Goal: Check status: Check status

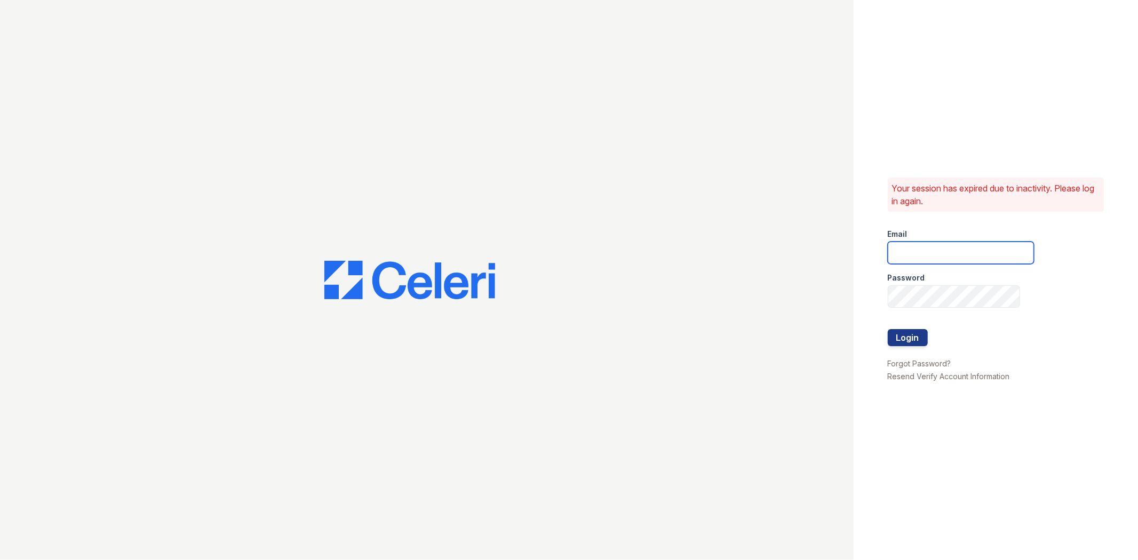
click at [919, 244] on input "email" at bounding box center [961, 253] width 146 height 22
type input "gmarchese@trinity-pm.com"
click at [888, 329] on button "Login" at bounding box center [908, 337] width 40 height 17
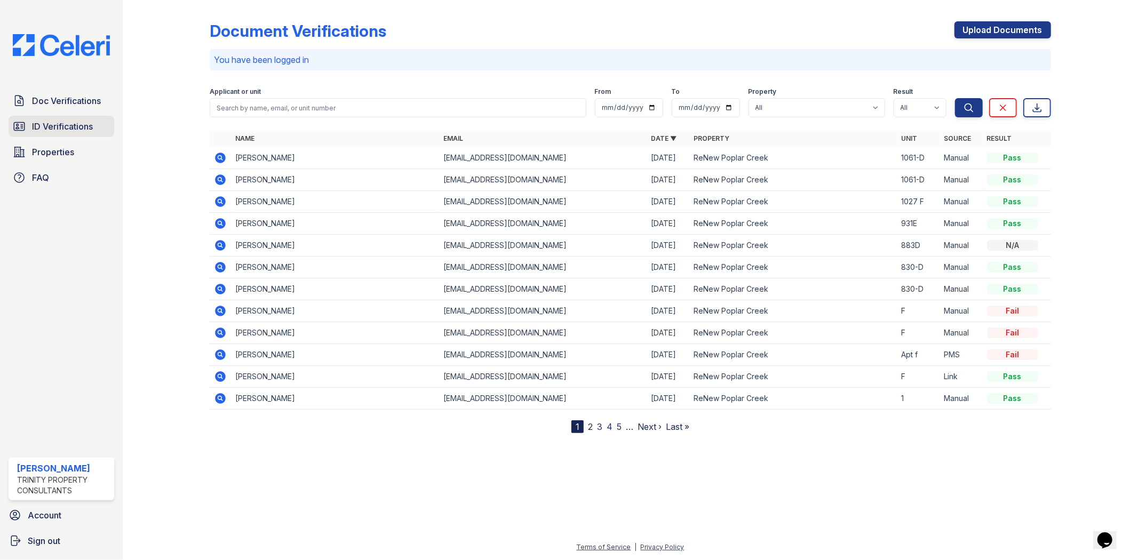
click at [88, 123] on span "ID Verifications" at bounding box center [62, 126] width 61 height 13
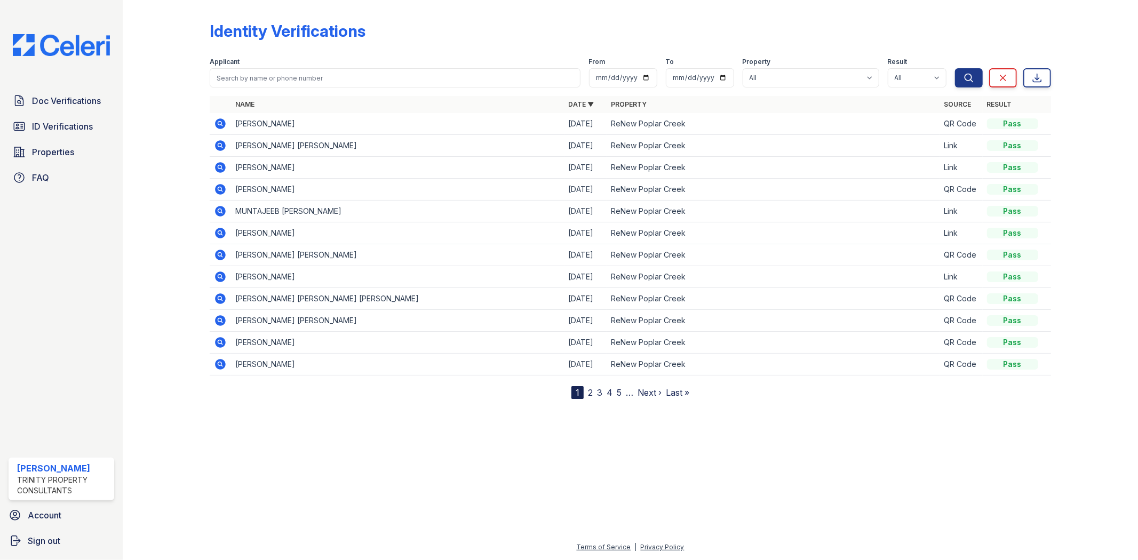
click at [213, 116] on td at bounding box center [220, 124] width 21 height 22
click at [221, 121] on icon at bounding box center [221, 123] width 11 height 11
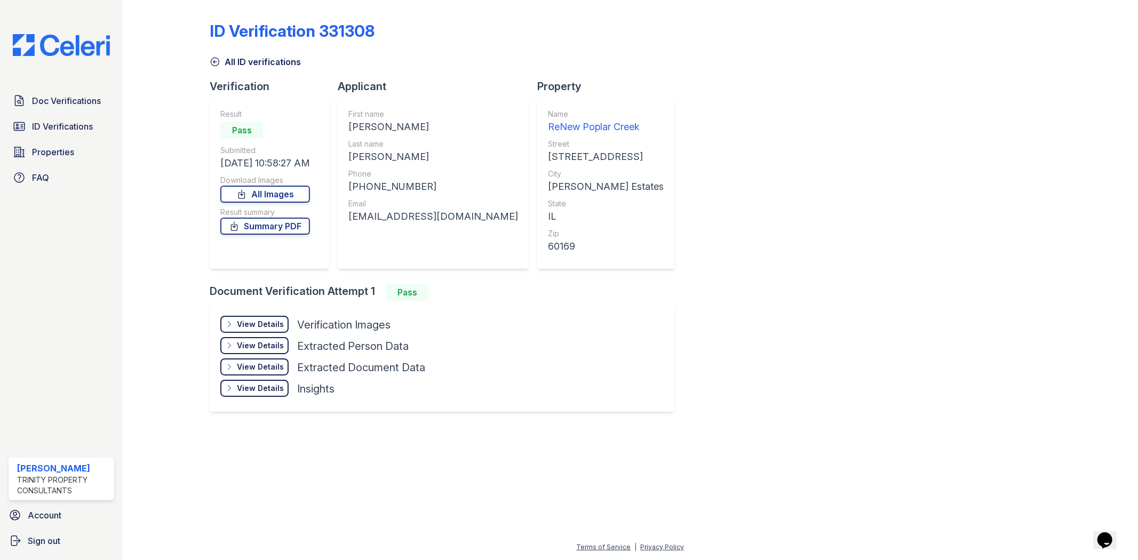
click at [266, 320] on div "View Details" at bounding box center [260, 324] width 47 height 11
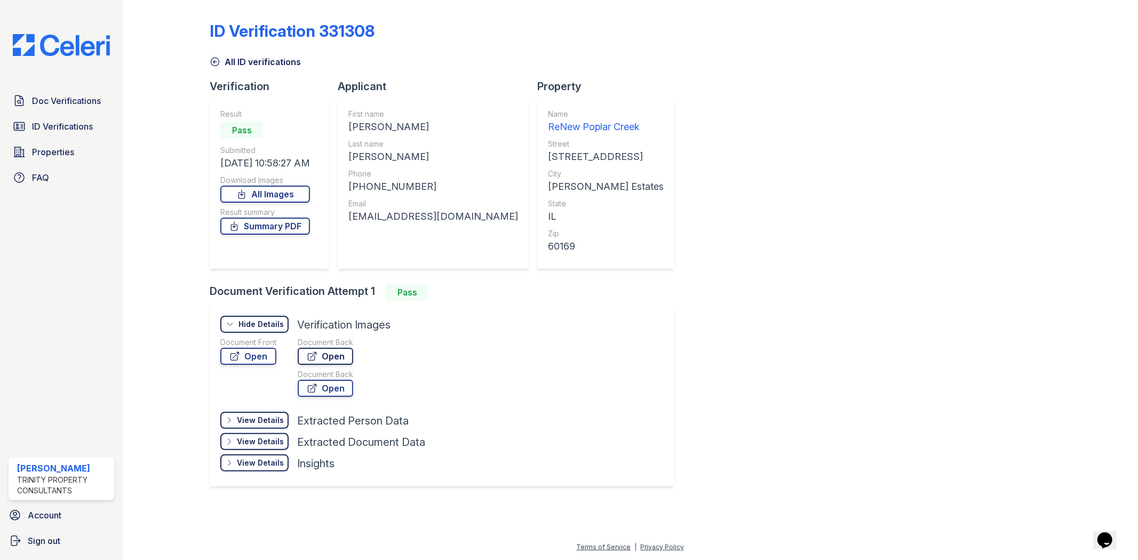
click at [332, 354] on link "Open" at bounding box center [326, 356] width 56 height 17
click at [255, 354] on link "Open" at bounding box center [248, 356] width 56 height 17
click at [58, 137] on link "ID Verifications" at bounding box center [62, 126] width 106 height 21
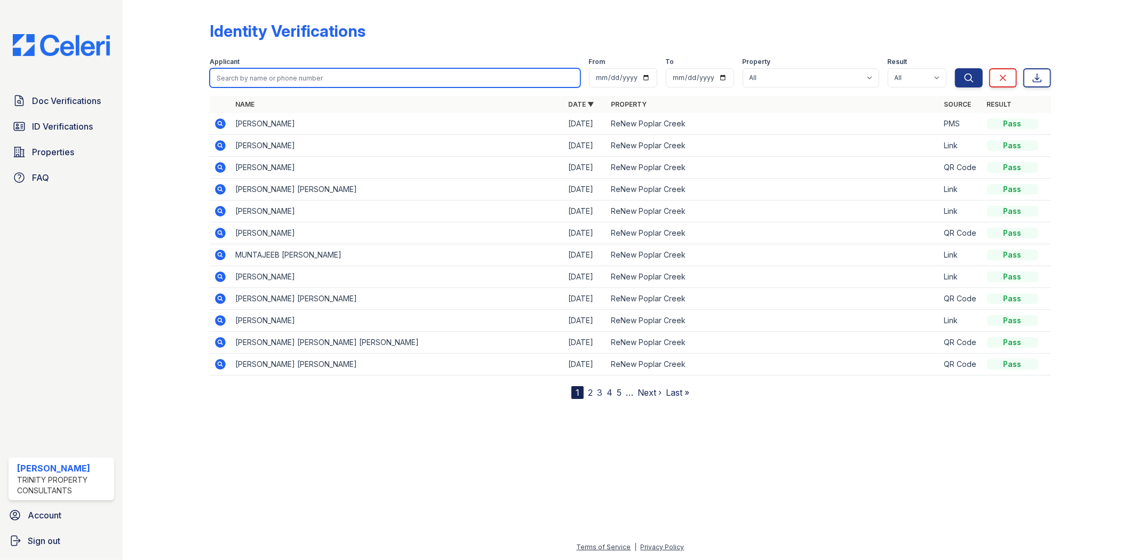
click at [257, 76] on input "search" at bounding box center [395, 77] width 370 height 19
type input "patel"
click at [955, 68] on button "Search" at bounding box center [969, 77] width 28 height 19
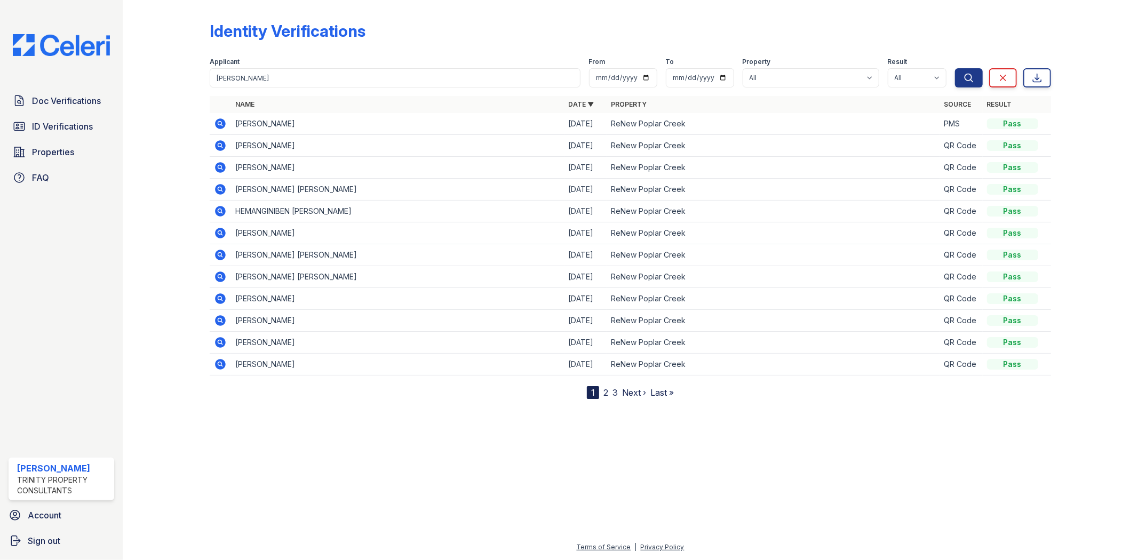
click at [220, 122] on icon at bounding box center [220, 123] width 3 height 3
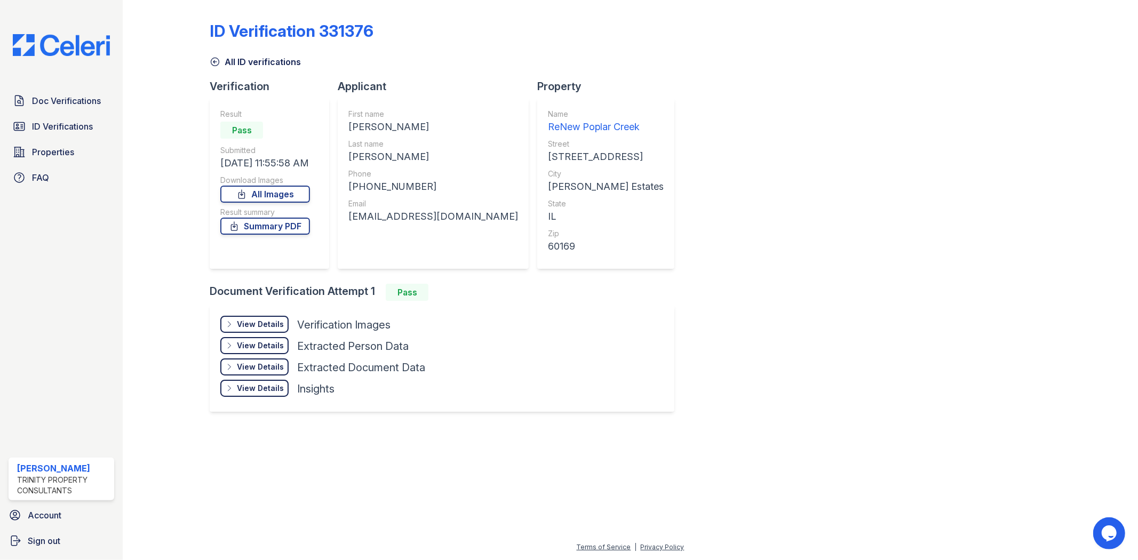
click at [241, 316] on div "View Details Details" at bounding box center [254, 324] width 68 height 17
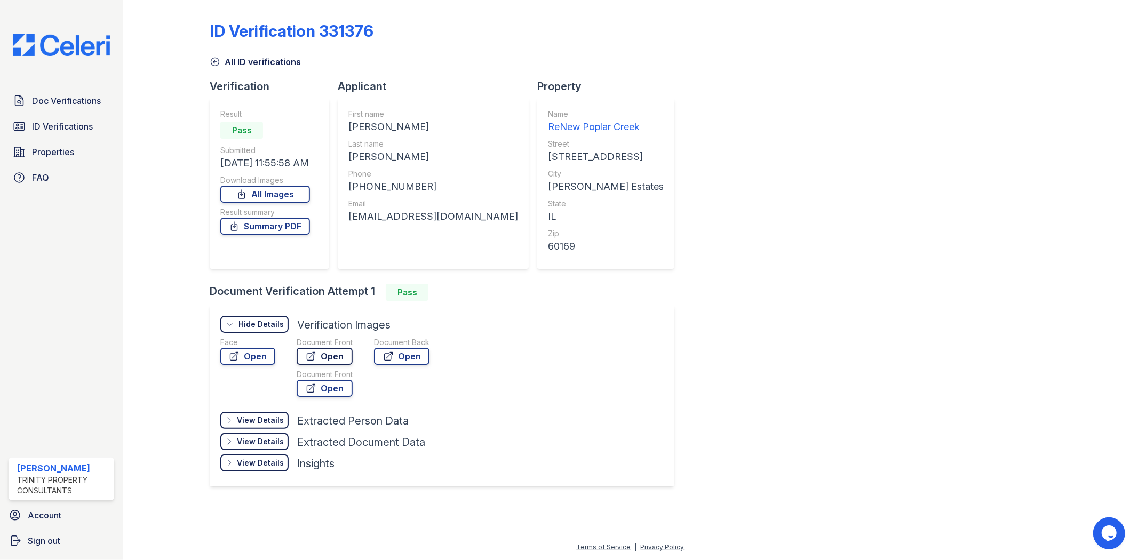
click at [327, 349] on link "Open" at bounding box center [325, 356] width 56 height 17
click at [61, 123] on span "ID Verifications" at bounding box center [62, 126] width 61 height 13
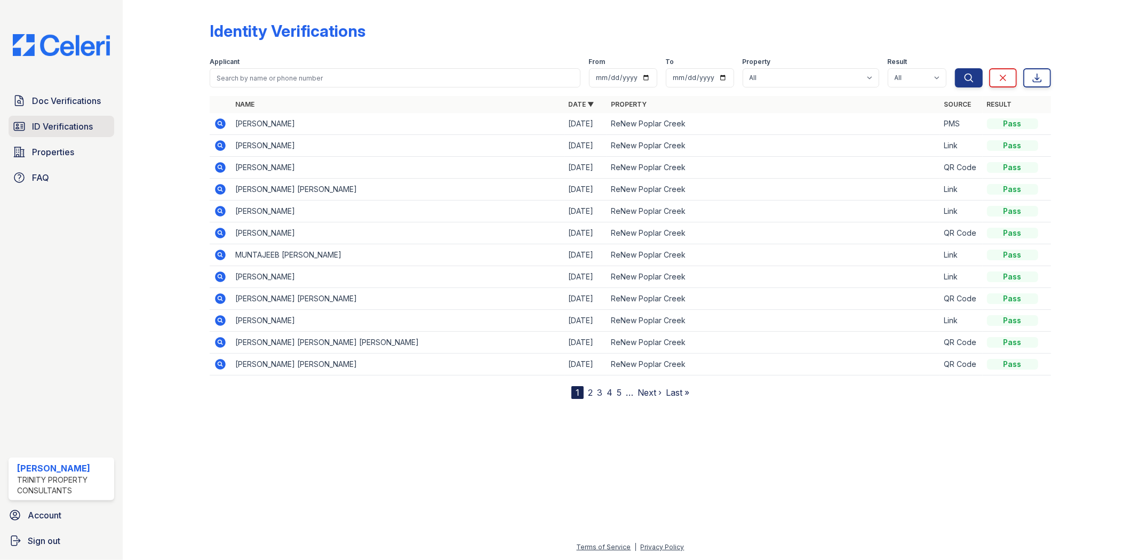
click at [46, 125] on span "ID Verifications" at bounding box center [62, 126] width 61 height 13
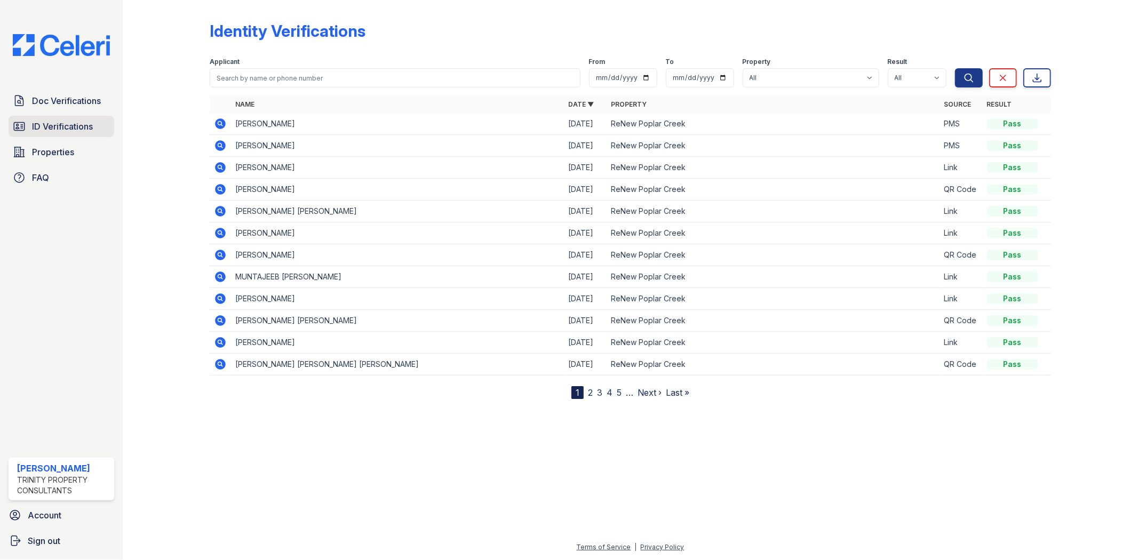
click at [71, 126] on span "ID Verifications" at bounding box center [62, 126] width 61 height 13
click at [71, 130] on span "ID Verifications" at bounding box center [62, 126] width 61 height 13
click at [63, 126] on span "ID Verifications" at bounding box center [62, 126] width 61 height 13
click at [216, 122] on icon at bounding box center [221, 123] width 11 height 11
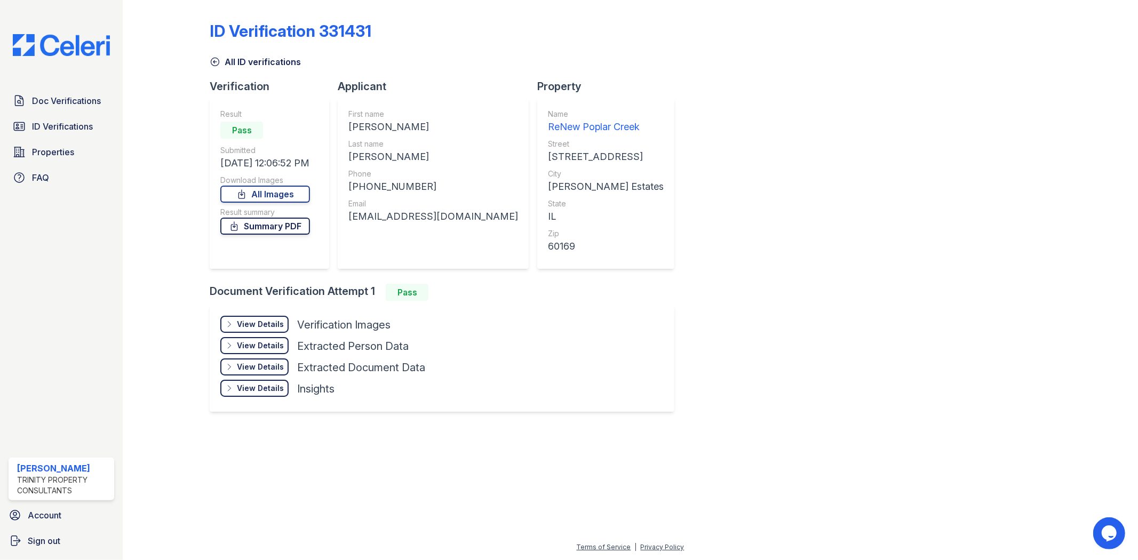
click at [284, 222] on link "Summary PDF" at bounding box center [265, 226] width 90 height 17
click at [65, 125] on span "ID Verifications" at bounding box center [62, 126] width 61 height 13
